Goal: Navigation & Orientation: Find specific page/section

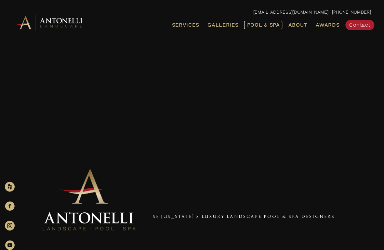
click at [250, 23] on span "Pool & Spa" at bounding box center [263, 25] width 33 height 6
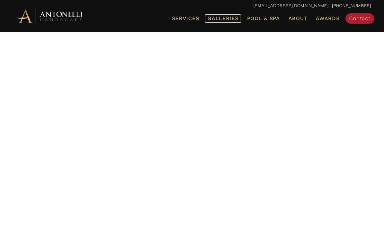
click at [219, 19] on span "Galleries" at bounding box center [222, 18] width 31 height 6
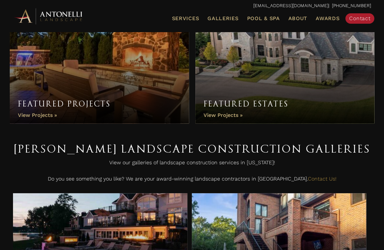
scroll to position [65, 0]
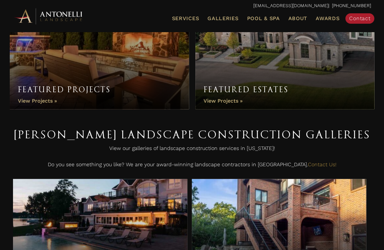
click at [232, 101] on link "Featured Estates" at bounding box center [284, 41] width 179 height 137
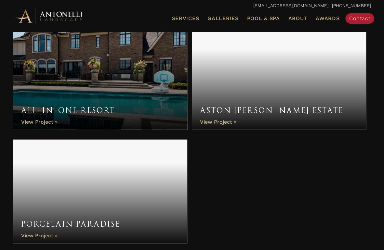
scroll to position [683, 0]
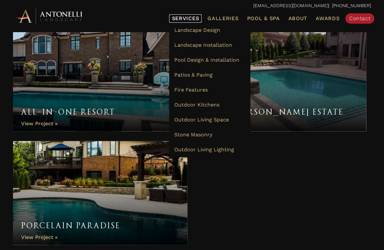
click at [194, 16] on span "Services" at bounding box center [185, 18] width 27 height 5
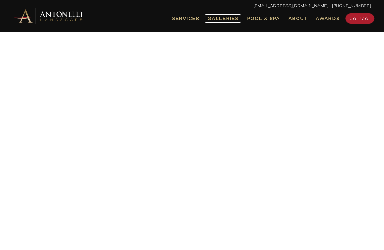
click at [224, 19] on span "Galleries" at bounding box center [222, 18] width 31 height 6
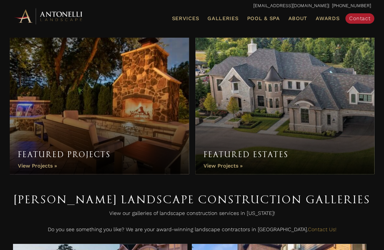
click at [48, 164] on link "Featured Projects" at bounding box center [99, 106] width 179 height 137
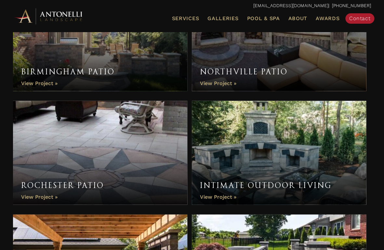
scroll to position [748, 0]
